Goal: Task Accomplishment & Management: Manage account settings

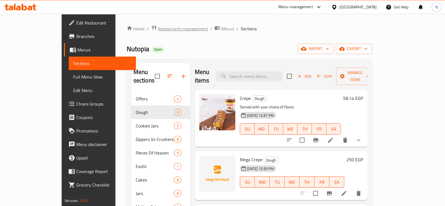
scroll to position [194, 0]
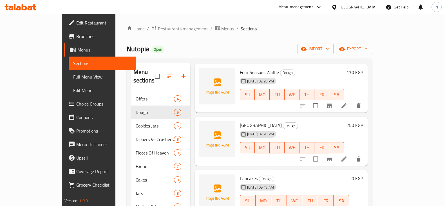
click at [158, 31] on span "Restaurants management" at bounding box center [183, 28] width 50 height 7
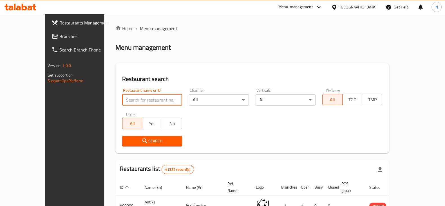
click at [143, 97] on input "search" at bounding box center [152, 99] width 60 height 11
type input "wakwak"
click button "Search" at bounding box center [152, 141] width 60 height 10
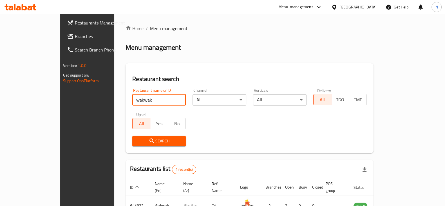
scroll to position [34, 0]
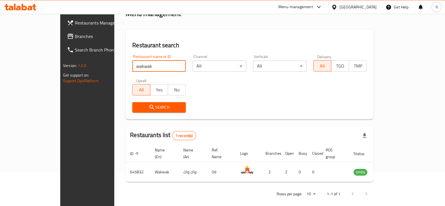
click at [165, 67] on input "wakwak" at bounding box center [159, 66] width 54 height 11
type input "645832"
click button "Search" at bounding box center [159, 107] width 54 height 10
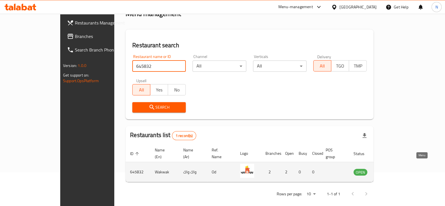
click at [390, 170] on icon "enhanced table" at bounding box center [387, 172] width 6 height 5
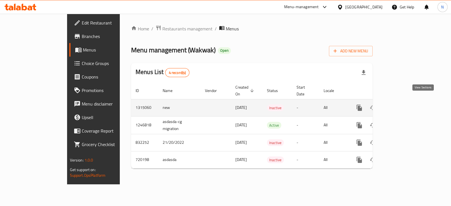
click at [402, 105] on icon "enhanced table" at bounding box center [399, 107] width 5 height 5
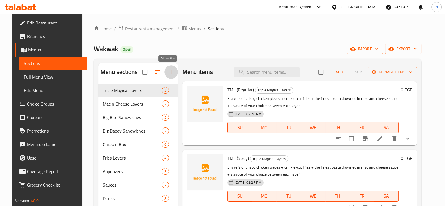
click at [170, 72] on icon "button" at bounding box center [171, 72] width 7 height 7
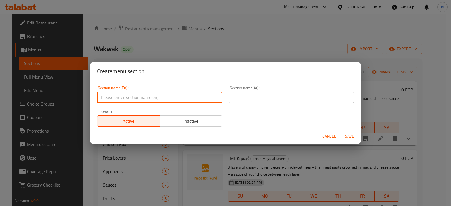
click at [163, 95] on input "text" at bounding box center [159, 97] width 125 height 11
type input "New Offers"
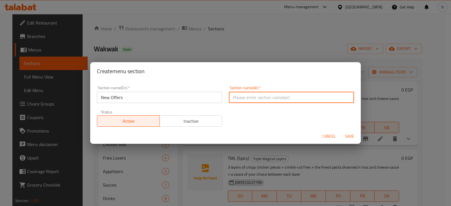
click at [256, 95] on input "text" at bounding box center [291, 97] width 125 height 11
type input "عروض"
click at [350, 135] on span "Save" at bounding box center [350, 136] width 14 height 7
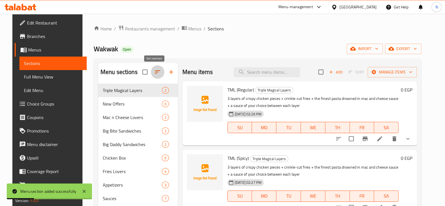
click at [155, 71] on icon "button" at bounding box center [157, 71] width 5 height 3
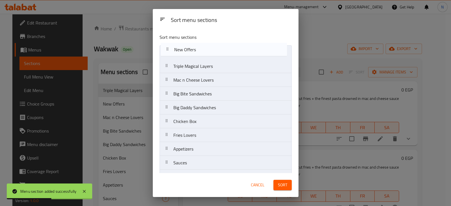
drag, startPoint x: 192, startPoint y: 70, endPoint x: 193, endPoint y: 51, distance: 18.6
click at [193, 51] on nav "Triple Magical Layers New Offers Mac n Cheese Lovers Big Bite Sandwiches Big Da…" at bounding box center [225, 121] width 132 height 152
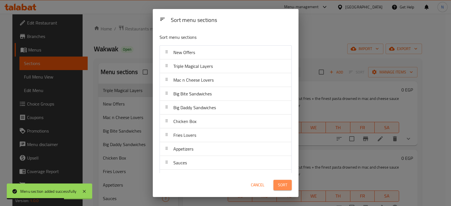
click at [282, 186] on span "Sort" at bounding box center [282, 185] width 9 height 7
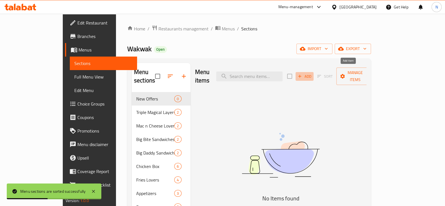
click at [312, 73] on span "Add" at bounding box center [304, 76] width 15 height 6
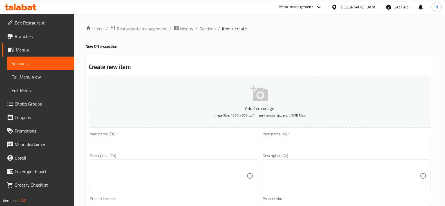
click at [210, 26] on span "Sections" at bounding box center [208, 28] width 16 height 7
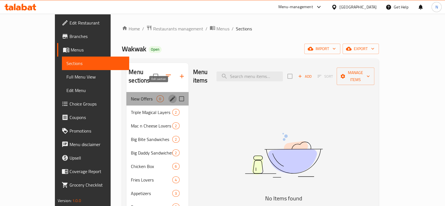
click at [169, 95] on icon "edit" at bounding box center [172, 98] width 7 height 7
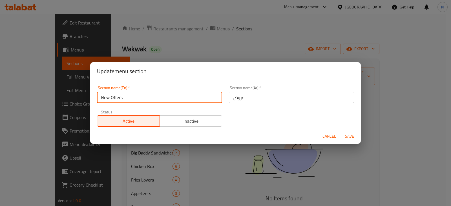
drag, startPoint x: 109, startPoint y: 96, endPoint x: 94, endPoint y: 97, distance: 15.2
click at [94, 97] on div "Section name(En)   * New Offers Section name(En) *" at bounding box center [160, 95] width 132 height 24
type input "single Offers"
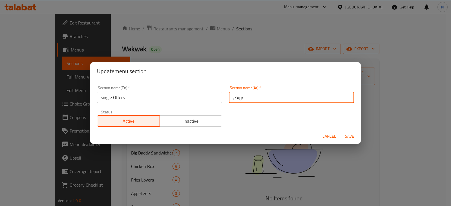
drag, startPoint x: 244, startPoint y: 97, endPoint x: 225, endPoint y: 97, distance: 18.9
click at [225, 97] on div "Section name(Ar)   * عروض Section name(Ar) *" at bounding box center [291, 95] width 132 height 24
type input "عروض سينجل"
click at [348, 136] on span "Save" at bounding box center [350, 136] width 14 height 7
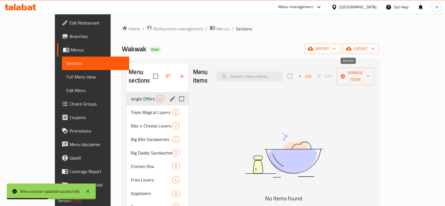
click at [313, 75] on span "Add" at bounding box center [304, 76] width 15 height 6
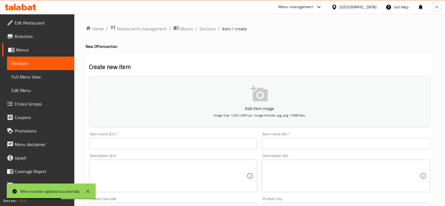
scroll to position [16, 0]
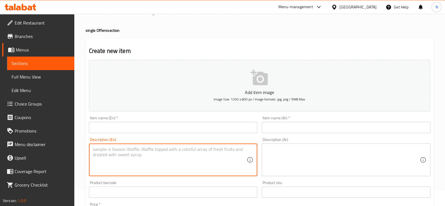
click at [169, 156] on textarea at bounding box center [170, 160] width 154 height 27
paste textarea "2 fresh chicken tenders, bun, coleslow,fries,soft drink,Bbq sauce."
type textarea "2 fresh chicken tenders, bun, coleslow,fries,soft drink,Bbq sauce."
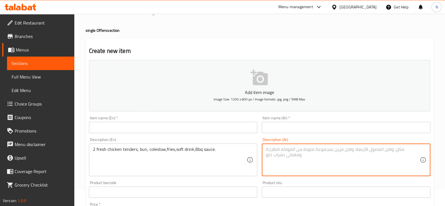
click at [321, 148] on textarea at bounding box center [343, 160] width 154 height 27
paste textarea "2 قطع دجاج طازجة، خبز، سلطة كول سلو، بطاطس مقلية، مشروب غازي، صلصة باربيكيو."
type textarea "2 قطع دجاج طازجة، خبز، سلطة كول سلو، بطاطس مقلية، مشروب غازي، صلصة باربيكيو."
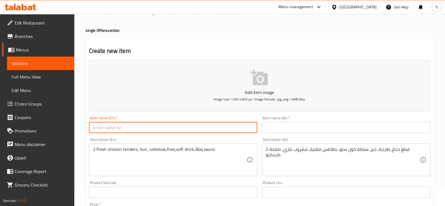
click at [210, 125] on input "text" at bounding box center [173, 127] width 169 height 11
type input "Offer 1"
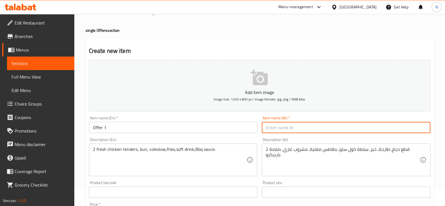
click at [289, 130] on input "text" at bounding box center [346, 127] width 169 height 11
type input "عرض 1"
click at [255, 115] on div "Item name (En)   * Offer 1 Item name (En) *" at bounding box center [173, 125] width 173 height 22
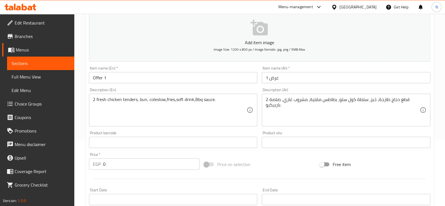
scroll to position [67, 0]
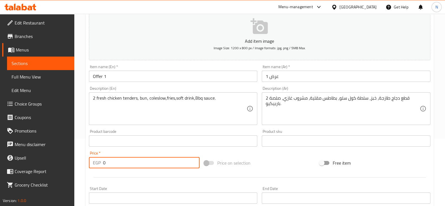
click at [141, 159] on input "0" at bounding box center [151, 162] width 97 height 11
type input "175"
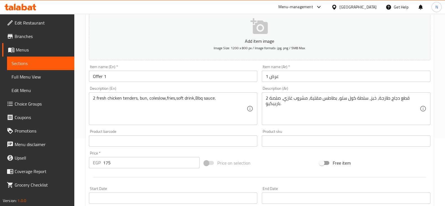
click at [274, 147] on div "Product sku Product sku" at bounding box center [346, 138] width 173 height 22
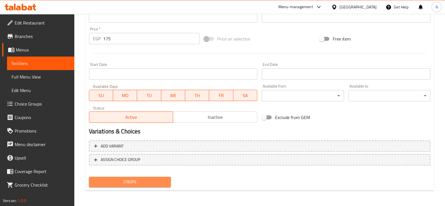
click at [143, 182] on span "Create" at bounding box center [130, 182] width 73 height 7
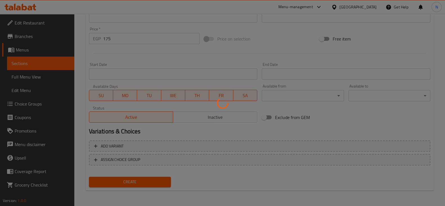
type input "0"
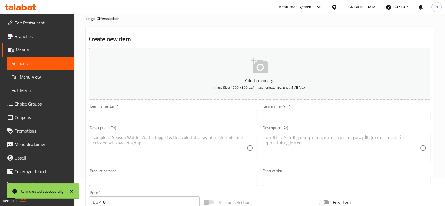
scroll to position [24, 0]
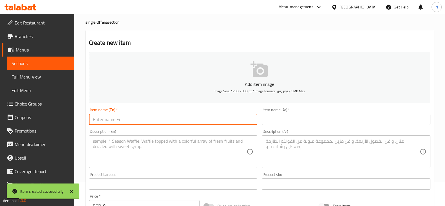
click at [181, 117] on input "text" at bounding box center [173, 119] width 169 height 11
type input "Offer 2"
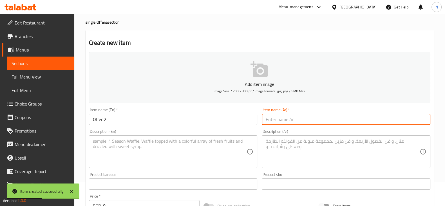
click at [331, 124] on input "text" at bounding box center [346, 119] width 169 height 11
type input "عرض 2"
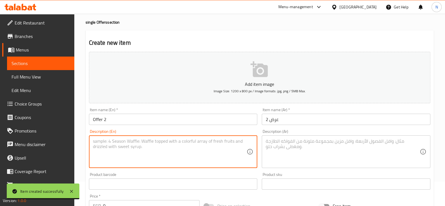
click at [143, 139] on textarea at bounding box center [170, 152] width 154 height 27
paste textarea "Mr. Genie sandwich, 2 mozerla sticks,fries,Bbq sauce"
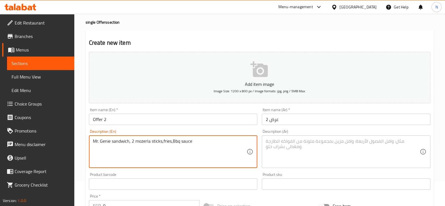
type textarea "Mr. Genie sandwich, 2 mozerla sticks,fries,Bbq sauce"
click at [301, 150] on textarea at bounding box center [343, 152] width 154 height 27
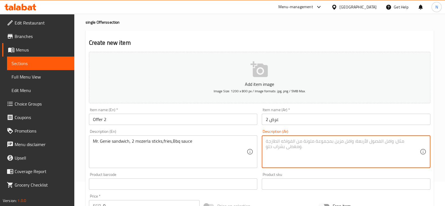
paste textarea "ساندويتش ال[PERSON_NAME]، 2 أصابع موزاريلا، بطاطس مقلية، صلصة باربيكيو"
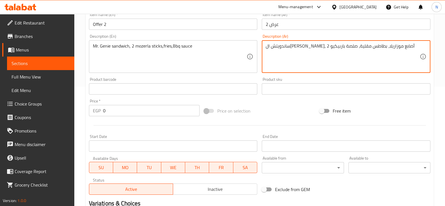
scroll to position [120, 0]
type textarea "ساندويتش ال[PERSON_NAME]، 2 أصابع موزاريلا، بطاطس مقلية، صلصة باربيكيو"
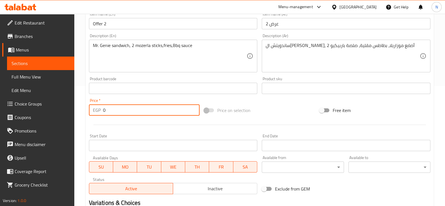
click at [131, 113] on input "0" at bounding box center [151, 109] width 97 height 11
type input "190"
click at [258, 116] on div "Price on selection" at bounding box center [259, 110] width 115 height 15
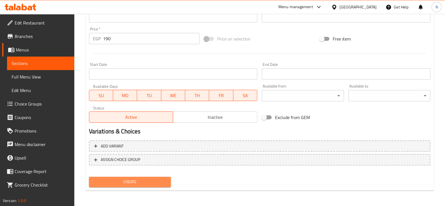
click at [140, 184] on span "Create" at bounding box center [130, 182] width 73 height 7
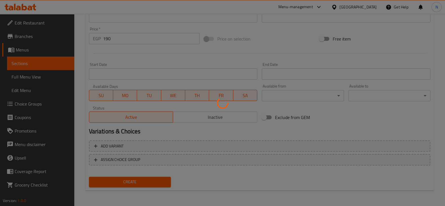
type input "0"
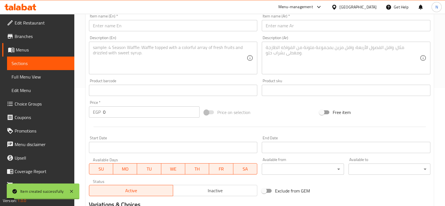
scroll to position [55, 0]
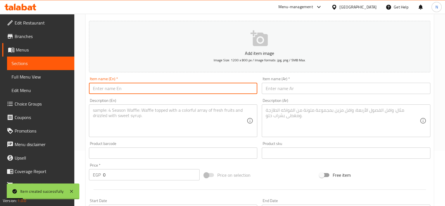
click at [186, 93] on input "text" at bounding box center [173, 88] width 169 height 11
type input "Offer 3"
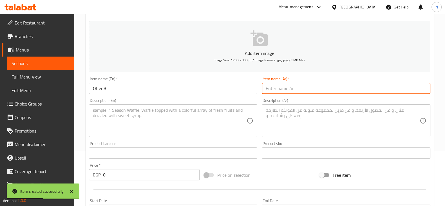
click at [268, 84] on input "text" at bounding box center [346, 88] width 169 height 11
type input "عرض 3"
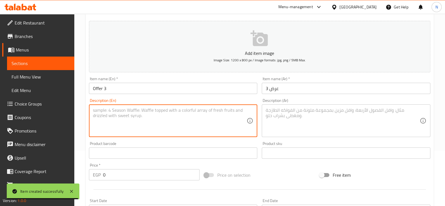
click at [223, 112] on textarea at bounding box center [170, 121] width 154 height 27
paste textarea "Big daddy sandwich, 2 mozerla, fries,Bbq sauce"
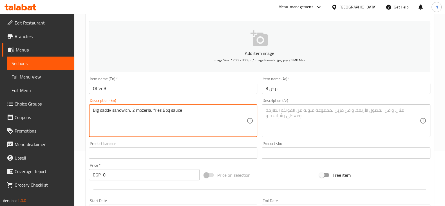
type textarea "Big daddy sandwich, 2 mozerla, fries,Bbq sauce"
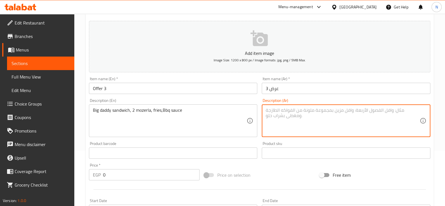
click at [275, 128] on textarea at bounding box center [343, 121] width 154 height 27
paste textarea "ساندويتش بيج دادي، 2 موزاريلا، بطاطس مقلية، صلصة باربيكيو"
type textarea "ساندويتش بيج دادي، 2 موزاريلا، بطاطس مقلية، صلصة باربيكيو"
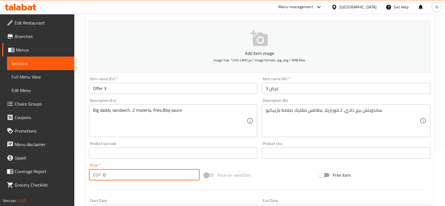
click at [139, 174] on input "0" at bounding box center [151, 174] width 97 height 11
type input "260"
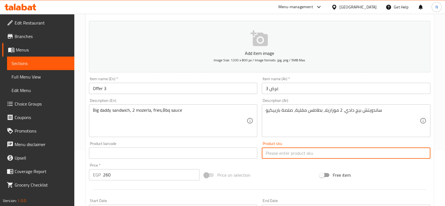
click at [273, 156] on input "text" at bounding box center [346, 153] width 169 height 11
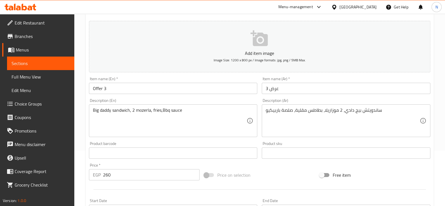
click at [273, 175] on div "Price on selection" at bounding box center [259, 175] width 115 height 15
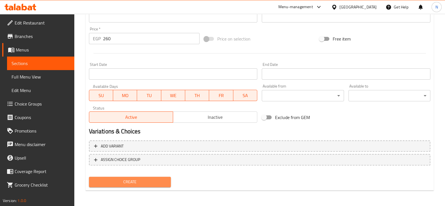
click at [156, 184] on span "Create" at bounding box center [130, 182] width 73 height 7
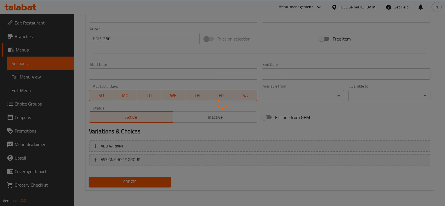
type input "0"
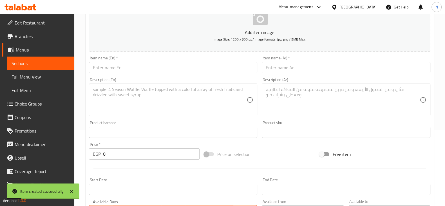
scroll to position [76, 0]
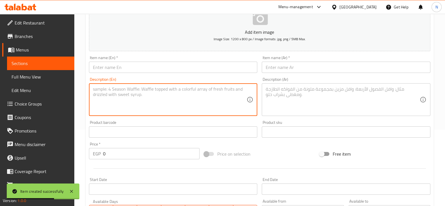
paste textarea "TMl meduim, coleslow"
type textarea "TMl meduim, coleslow"
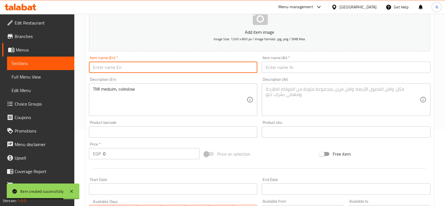
click at [153, 67] on input "text" at bounding box center [173, 67] width 169 height 11
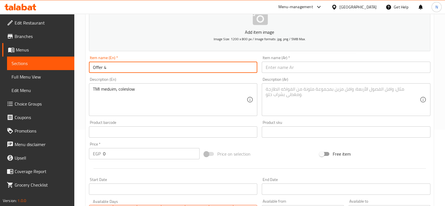
type input "Offer 4"
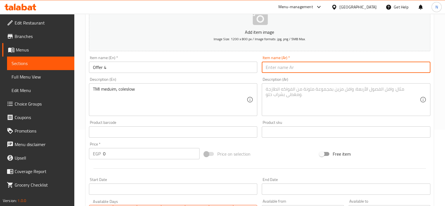
click at [279, 65] on input "text" at bounding box center [346, 67] width 169 height 11
type input "عرض 4"
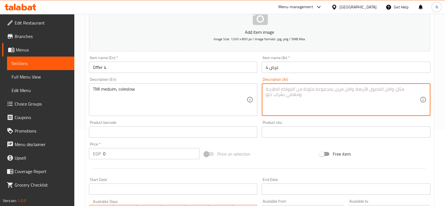
click at [276, 88] on textarea at bounding box center [343, 99] width 154 height 27
type textarea "ت"
paste textarea "تريبل ماجيكال لايرز"
type textarea "تريبل ماجيكال لايرز و كولوسلو"
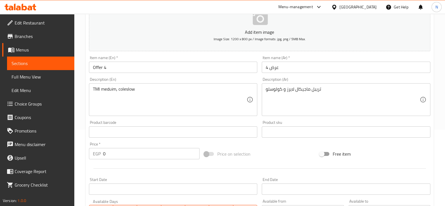
click at [235, 85] on div "TMl meduim, coleslow Description (En)" at bounding box center [173, 99] width 169 height 33
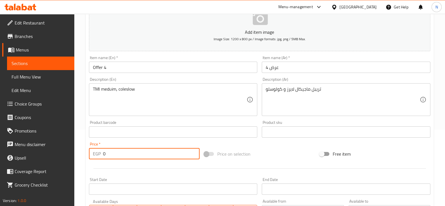
click at [161, 151] on input "0" at bounding box center [151, 153] width 97 height 11
type input "300"
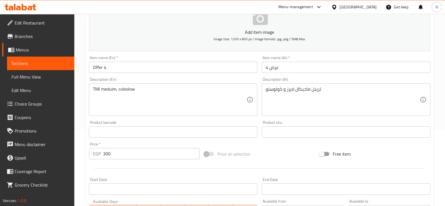
click at [164, 170] on div at bounding box center [260, 169] width 346 height 14
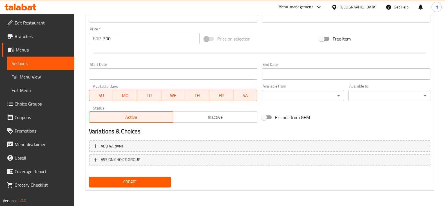
click at [148, 180] on span "Create" at bounding box center [130, 182] width 73 height 7
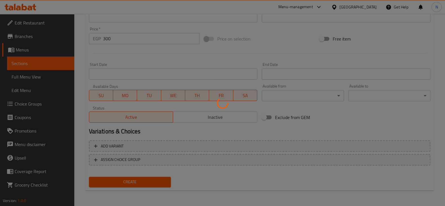
type input "0"
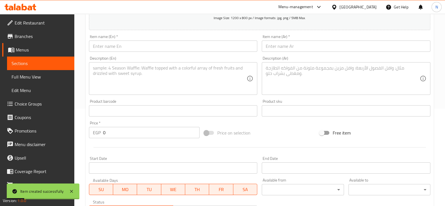
scroll to position [95, 0]
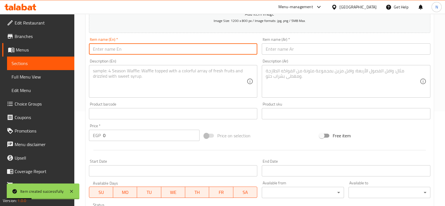
click at [152, 50] on input "text" at bounding box center [173, 48] width 169 height 11
type input "Offer 5"
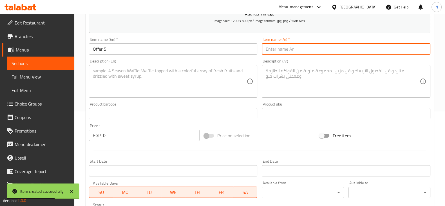
click at [310, 47] on input "text" at bounding box center [346, 48] width 169 height 11
type input "عرض 5"
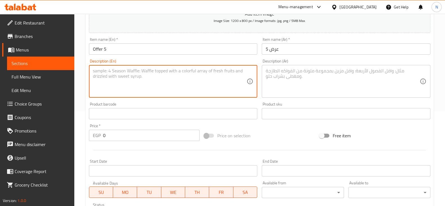
click at [151, 82] on textarea at bounding box center [170, 81] width 154 height 27
paste textarea "Mac N’ cheese meduim, soft drink"
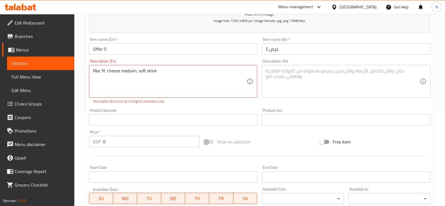
click at [179, 108] on div "Product barcode Product barcode" at bounding box center [173, 116] width 169 height 17
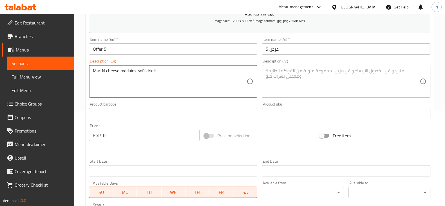
type textarea "Mac N cheese meduim, soft drink"
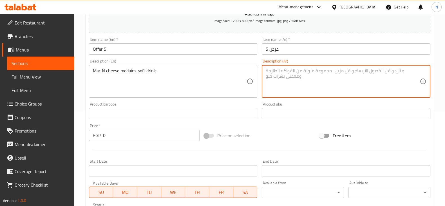
click at [304, 86] on textarea at bounding box center [343, 81] width 154 height 27
paste textarea "ماك اند تشيز وسط، مشروب غازي"
type textarea "ماك اند تشيز وسط، مشروب غازي"
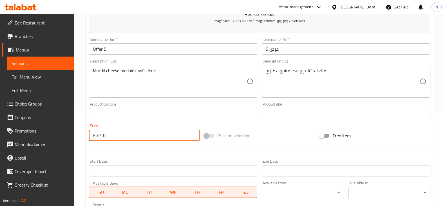
click at [132, 135] on input "0" at bounding box center [151, 135] width 97 height 11
type input "210"
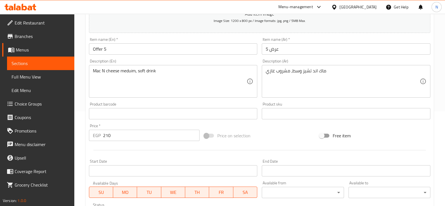
click at [239, 147] on div at bounding box center [260, 150] width 346 height 14
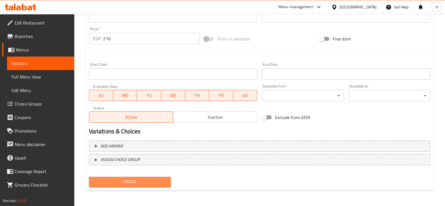
click at [161, 183] on span "Create" at bounding box center [130, 182] width 73 height 7
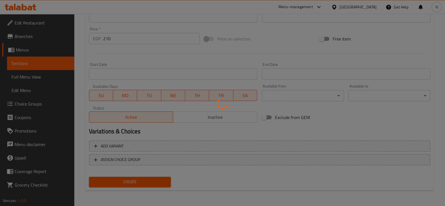
type input "0"
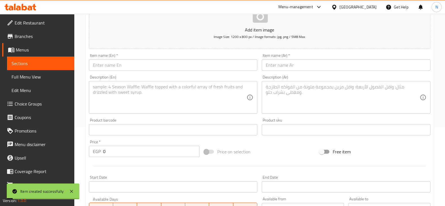
scroll to position [78, 0]
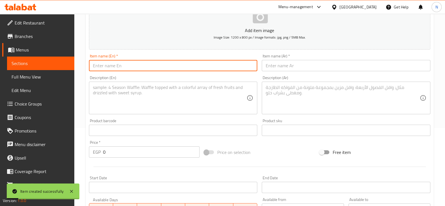
click at [172, 66] on input "text" at bounding box center [173, 65] width 169 height 11
type input "Offer 6"
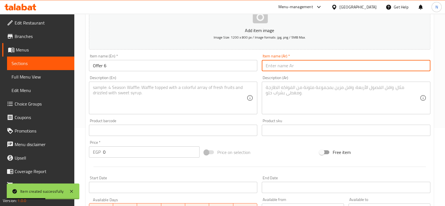
click at [316, 63] on input "text" at bounding box center [346, 65] width 169 height 11
type input "عرض 6"
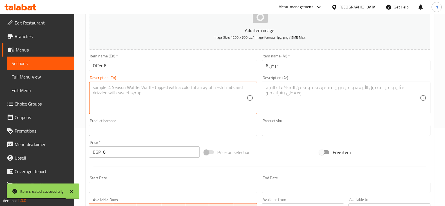
click at [161, 91] on textarea at bounding box center [170, 98] width 154 height 27
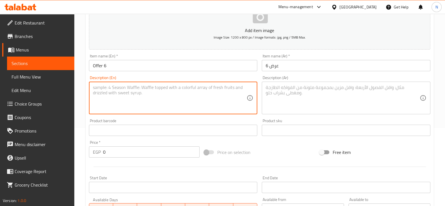
paste textarea "Tender fries Meduim, soft drink"
type textarea "Tender fries Meduim, soft drink"
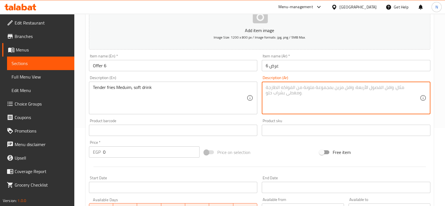
click at [303, 97] on textarea at bounding box center [343, 98] width 154 height 27
paste textarea "بطاطا مقلية متوسطة الحجم، مشروب غازي"
type textarea "بطاطا مقلية متوسطة الحجم، مشروب غازي"
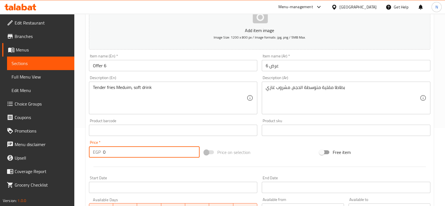
click at [149, 152] on input "0" at bounding box center [151, 151] width 97 height 11
type input "200"
click at [249, 145] on div "Price on selection" at bounding box center [259, 152] width 115 height 15
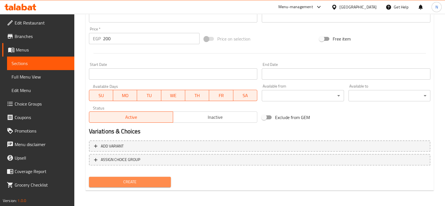
click at [161, 179] on span "Create" at bounding box center [130, 182] width 73 height 7
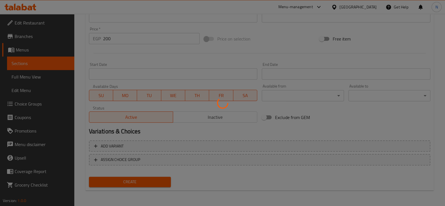
type input "0"
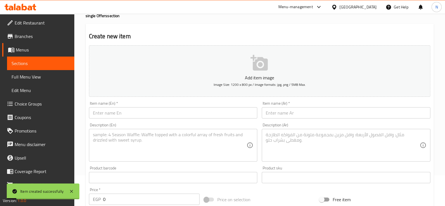
scroll to position [0, 0]
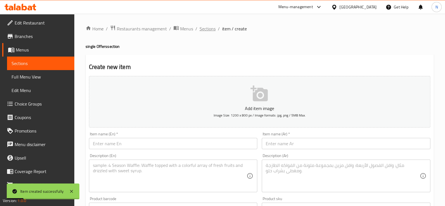
click at [206, 26] on span "Sections" at bounding box center [208, 28] width 16 height 7
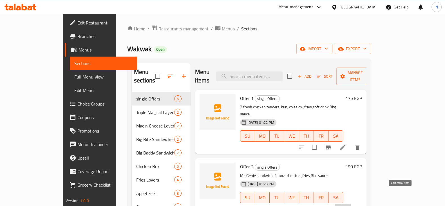
click at [346, 206] on icon at bounding box center [343, 209] width 7 height 7
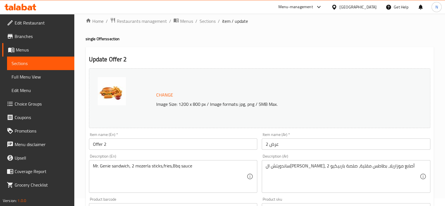
scroll to position [10, 0]
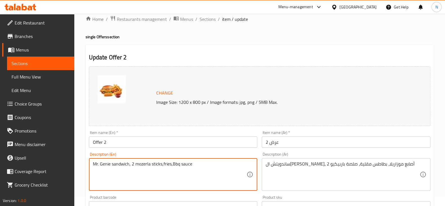
drag, startPoint x: 161, startPoint y: 164, endPoint x: 135, endPoint y: 163, distance: 26.2
paste textarea "zarel"
type textarea "Mr. Genie sandwich, 2 mozzarella sticks,fries,Bbq sauce"
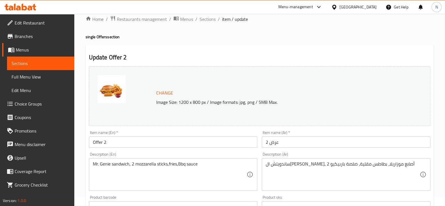
click at [206, 155] on div "Description (En) Mr. Genie sandwich, 2 mozzarella sticks,fries,Bbq sauce Descri…" at bounding box center [173, 171] width 169 height 39
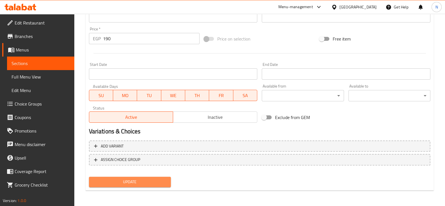
click at [129, 179] on span "Update" at bounding box center [130, 182] width 73 height 7
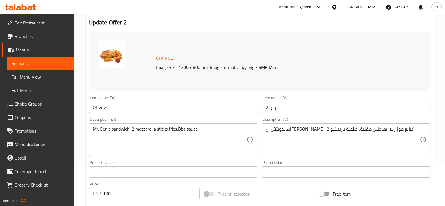
scroll to position [0, 0]
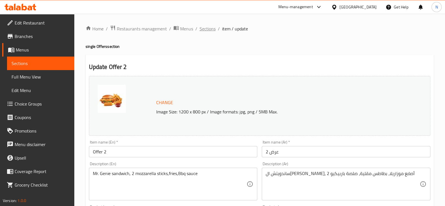
click at [204, 30] on span "Sections" at bounding box center [208, 28] width 16 height 7
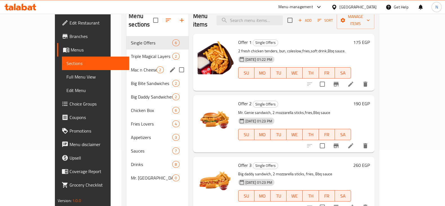
scroll to position [59, 0]
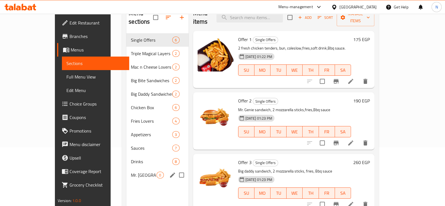
click at [176, 169] on input "Menu sections" at bounding box center [182, 175] width 12 height 12
checkbox input "true"
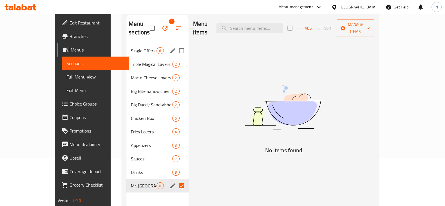
scroll to position [45, 0]
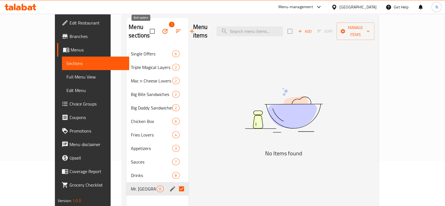
click at [162, 31] on icon "button" at bounding box center [165, 31] width 7 height 7
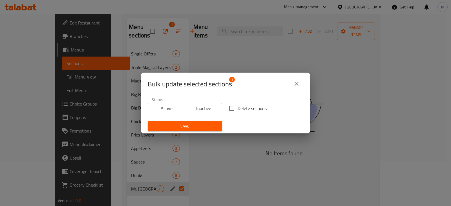
click at [230, 110] on input "Delete sections" at bounding box center [232, 109] width 12 height 12
checkbox input "true"
click at [213, 124] on span "Save" at bounding box center [184, 126] width 65 height 7
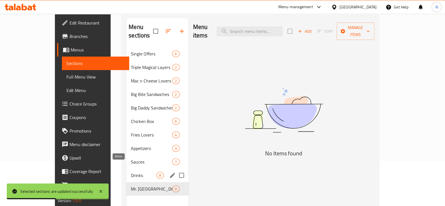
click at [131, 172] on span "Drinks" at bounding box center [144, 175] width 26 height 7
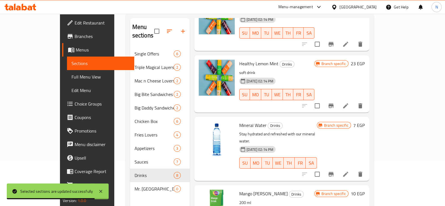
scroll to position [51, 0]
click at [367, 99] on button "delete" at bounding box center [361, 106] width 14 height 14
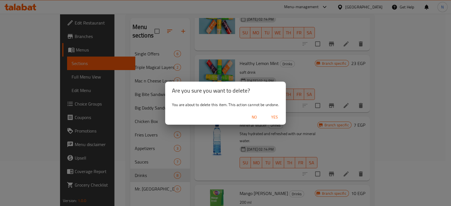
click at [276, 117] on span "Yes" at bounding box center [275, 117] width 14 height 7
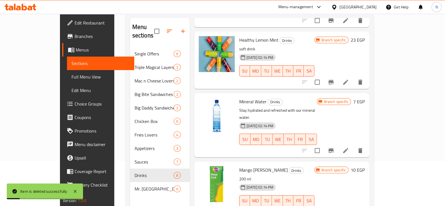
scroll to position [79, 0]
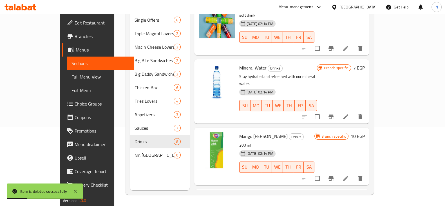
click at [363, 176] on icon "delete" at bounding box center [361, 178] width 4 height 5
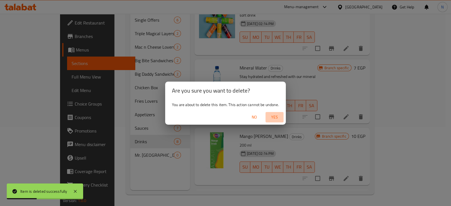
click at [274, 115] on span "Yes" at bounding box center [275, 117] width 14 height 7
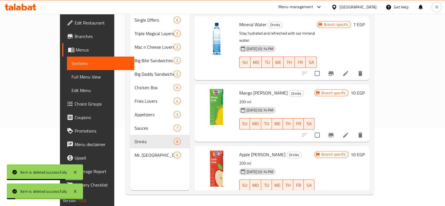
scroll to position [162, 0]
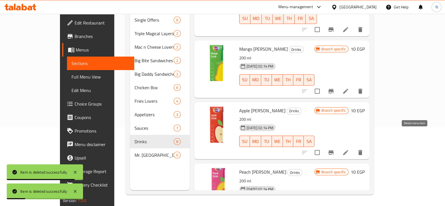
click at [363, 150] on icon "delete" at bounding box center [361, 152] width 4 height 5
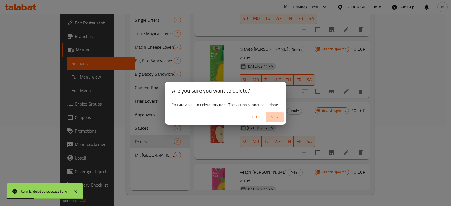
click at [273, 116] on span "Yes" at bounding box center [275, 117] width 14 height 7
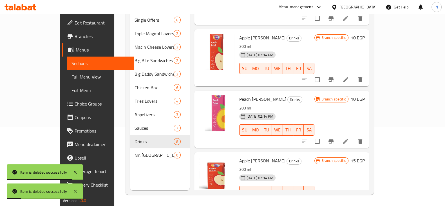
scroll to position [235, 0]
click at [363, 138] on icon "delete" at bounding box center [361, 140] width 4 height 5
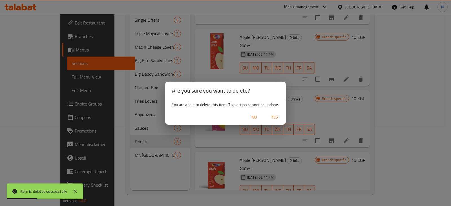
click at [276, 114] on span "Yes" at bounding box center [275, 117] width 14 height 7
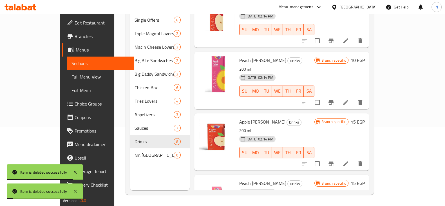
scroll to position [285, 0]
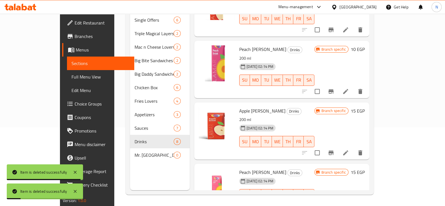
click at [363, 150] on icon "delete" at bounding box center [361, 152] width 4 height 5
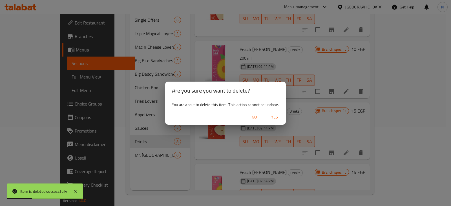
click at [273, 116] on span "Yes" at bounding box center [275, 117] width 14 height 7
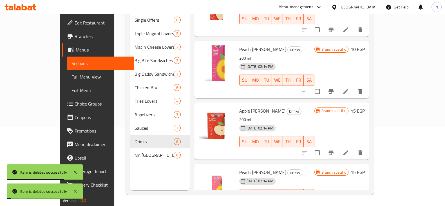
scroll to position [292, 0]
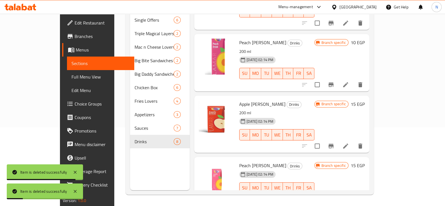
click at [364, 196] on icon "delete" at bounding box center [360, 199] width 7 height 7
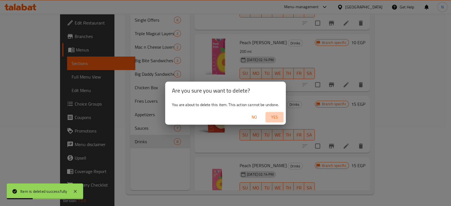
click at [272, 119] on span "Yes" at bounding box center [275, 117] width 14 height 7
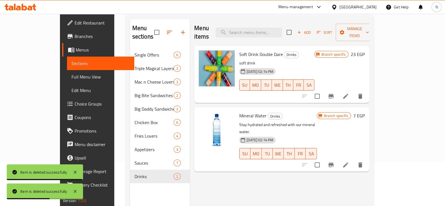
scroll to position [44, 0]
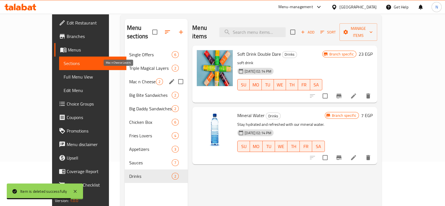
click at [129, 78] on span "Mac n Cheese Lovers" at bounding box center [142, 81] width 27 height 7
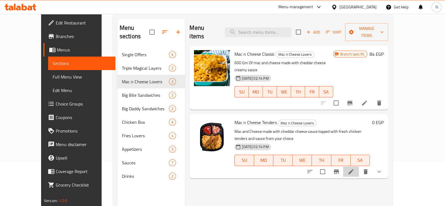
click at [359, 167] on li at bounding box center [351, 172] width 16 height 10
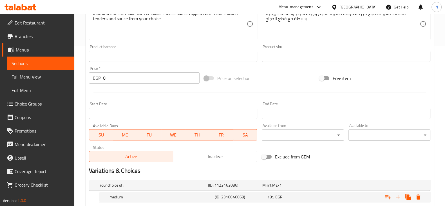
scroll to position [258, 0]
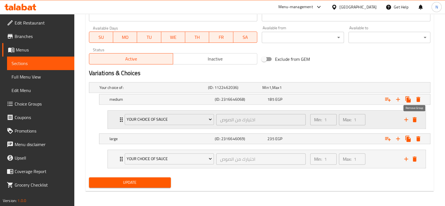
click at [414, 117] on icon "delete" at bounding box center [415, 119] width 4 height 5
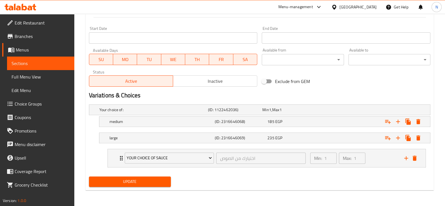
scroll to position [235, 0]
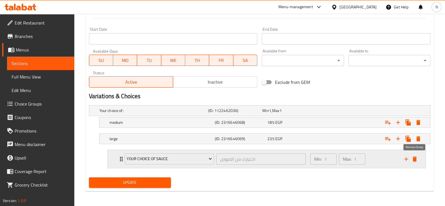
click at [415, 157] on icon "delete" at bounding box center [415, 159] width 4 height 5
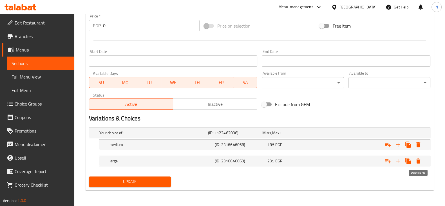
scroll to position [212, 0]
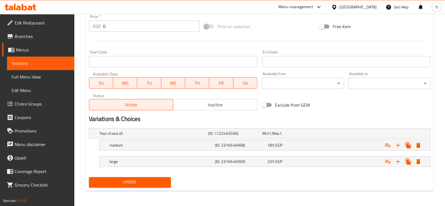
click at [163, 178] on button "Update" at bounding box center [130, 182] width 82 height 10
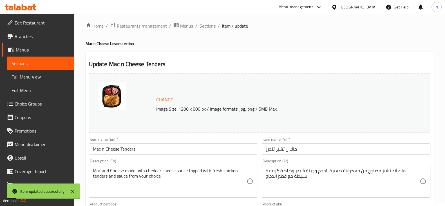
scroll to position [0, 0]
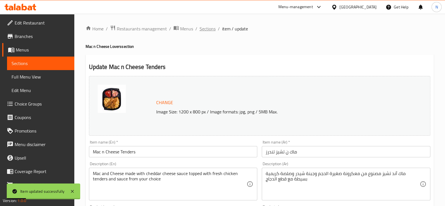
click at [211, 30] on span "Sections" at bounding box center [208, 28] width 16 height 7
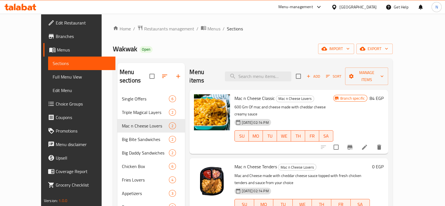
click at [323, 7] on div at bounding box center [317, 7] width 9 height 7
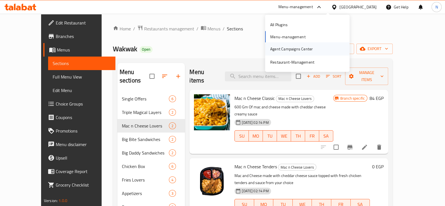
click at [290, 50] on div "Agent Campaigns Center" at bounding box center [291, 49] width 43 height 6
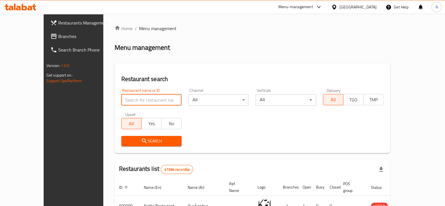
click at [132, 101] on input "search" at bounding box center [151, 99] width 61 height 11
type input "ص"
type input "wakwak"
click button "Search" at bounding box center [151, 141] width 61 height 10
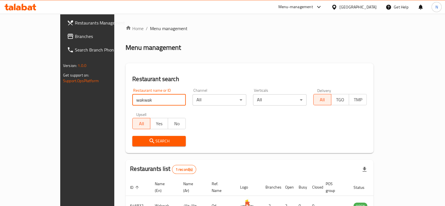
scroll to position [34, 0]
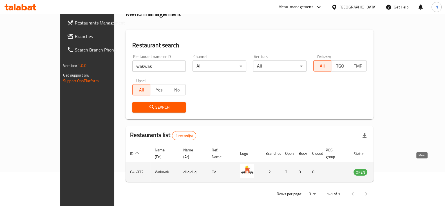
click at [390, 170] on icon "enhanced table" at bounding box center [387, 172] width 6 height 5
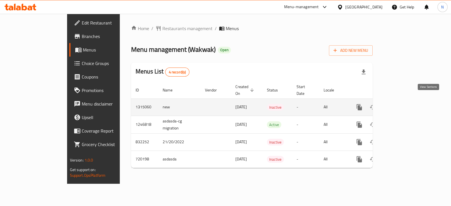
click at [402, 105] on icon "enhanced table" at bounding box center [399, 107] width 5 height 5
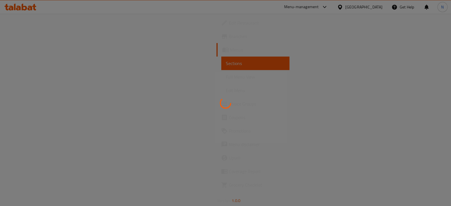
click at [277, 21] on div at bounding box center [225, 103] width 451 height 206
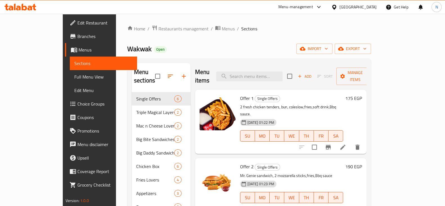
click at [256, 41] on div "Home / Restaurants management / Menus / Sections Wakwak Open import export Menu…" at bounding box center [249, 149] width 244 height 249
click at [367, 50] on span "export" at bounding box center [352, 48] width 27 height 7
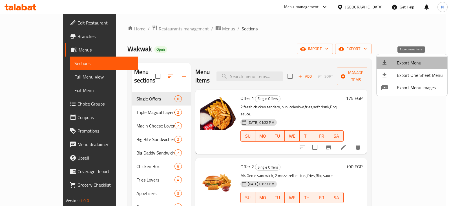
click at [415, 58] on li "Export Menu" at bounding box center [411, 63] width 71 height 12
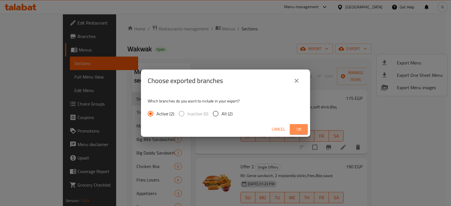
click at [297, 130] on span "Ok" at bounding box center [298, 129] width 9 height 7
